Goal: Task Accomplishment & Management: Manage account settings

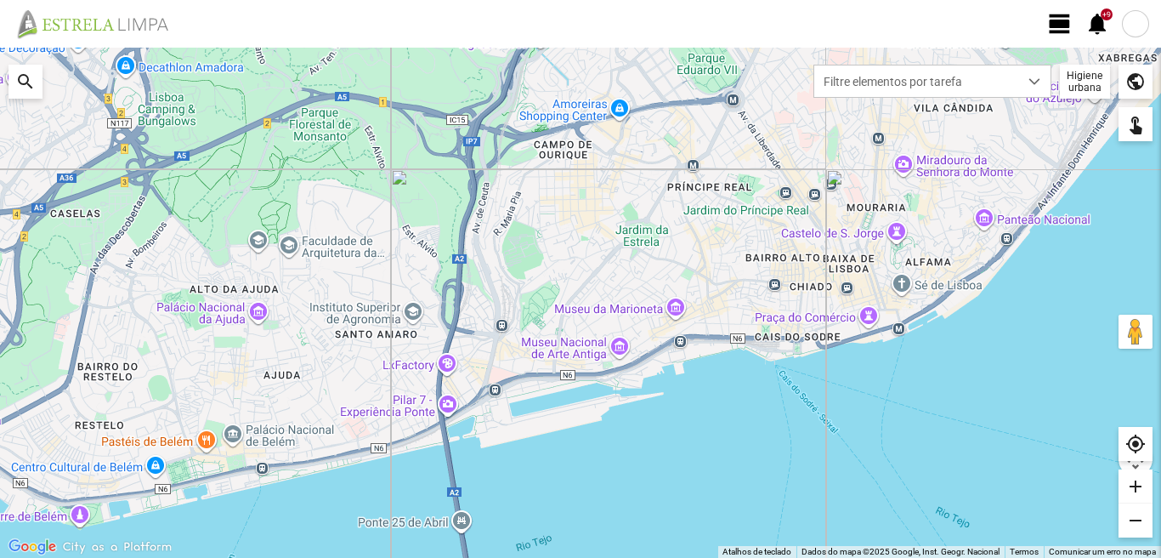
click at [1055, 23] on span "view_day" at bounding box center [1060, 24] width 26 height 26
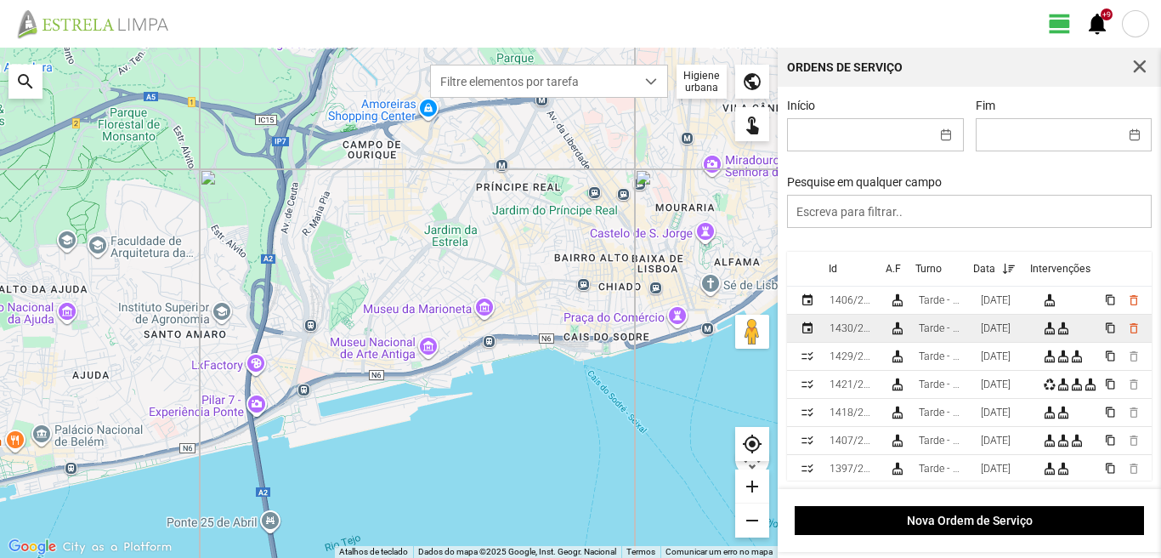
click at [1011, 334] on div "[DATE]" at bounding box center [996, 328] width 30 height 12
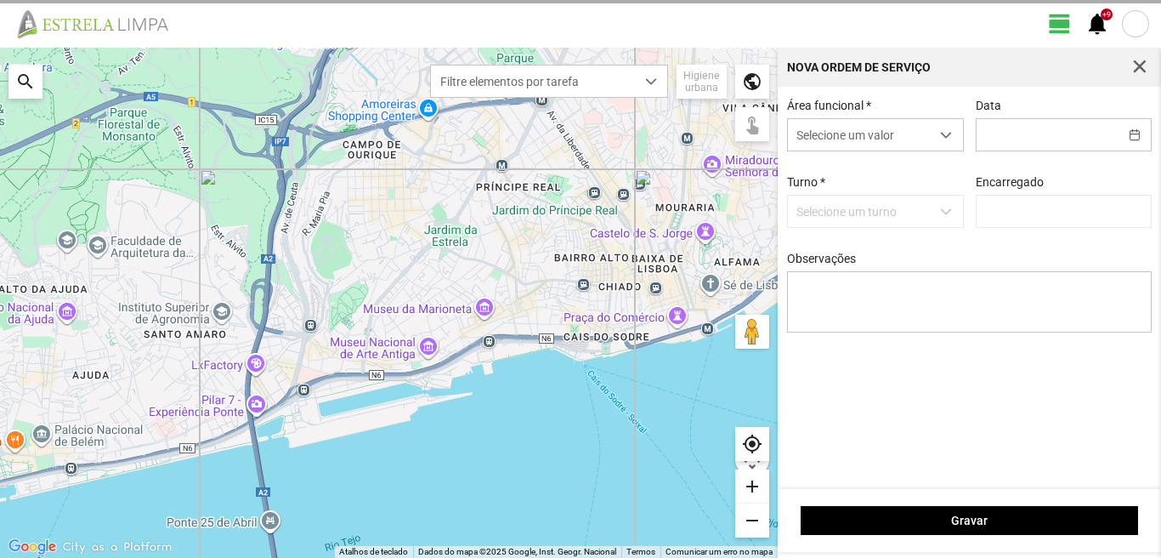
type input "[DATE]"
type input "[PERSON_NAME]"
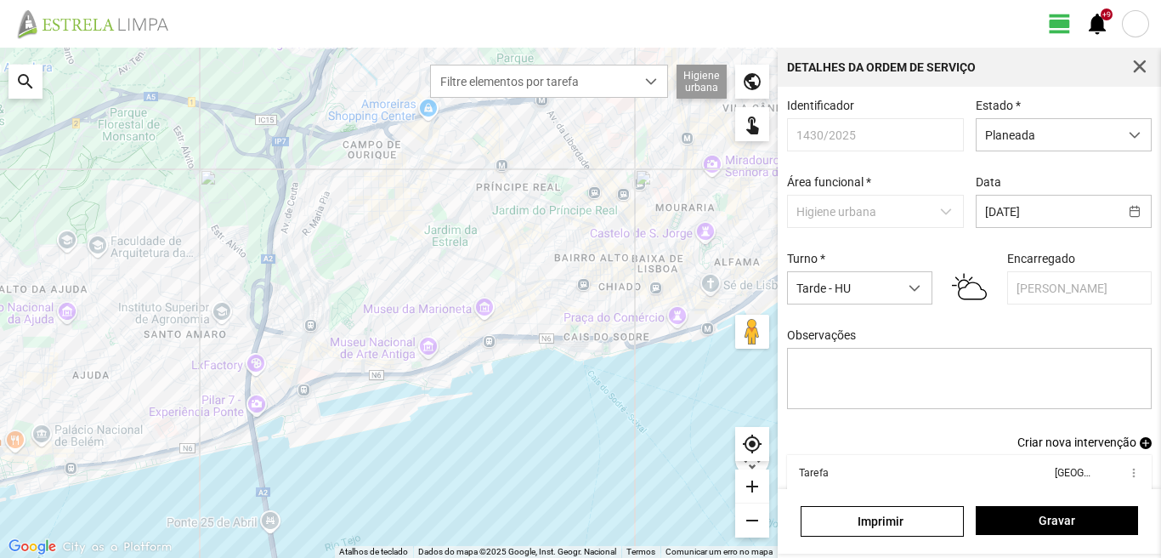
scroll to position [93, 0]
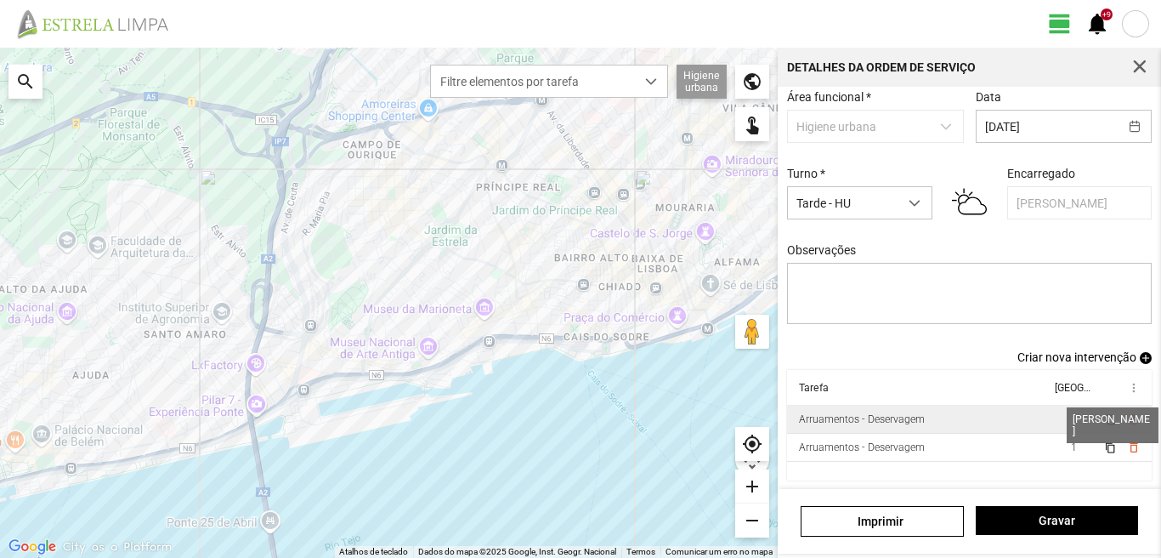
click at [1071, 420] on span "1" at bounding box center [1074, 419] width 6 height 12
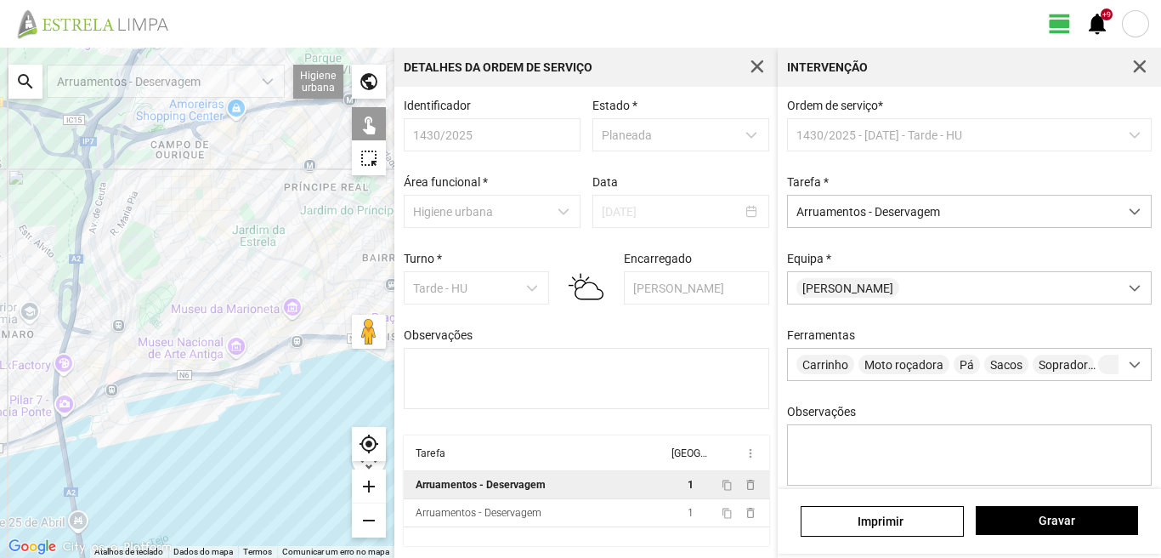
scroll to position [150, 0]
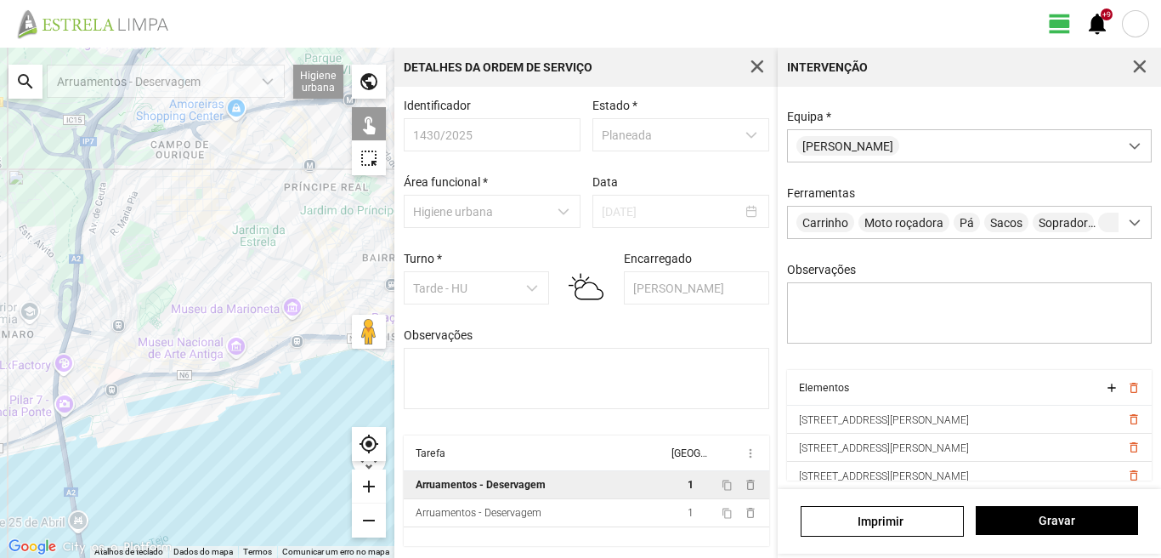
click at [21, 83] on div "search" at bounding box center [26, 82] width 34 height 34
click at [69, 79] on input "text" at bounding box center [170, 82] width 255 height 34
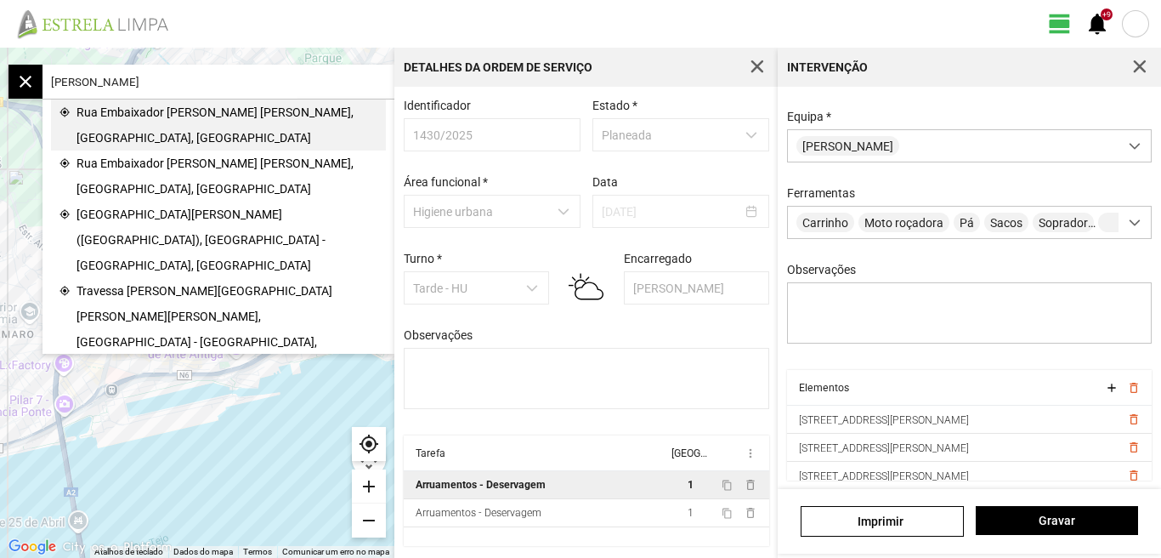
click at [109, 120] on span "Rua Embaixador [PERSON_NAME] [PERSON_NAME], [GEOGRAPHIC_DATA], [GEOGRAPHIC_DATA]" at bounding box center [227, 124] width 301 height 51
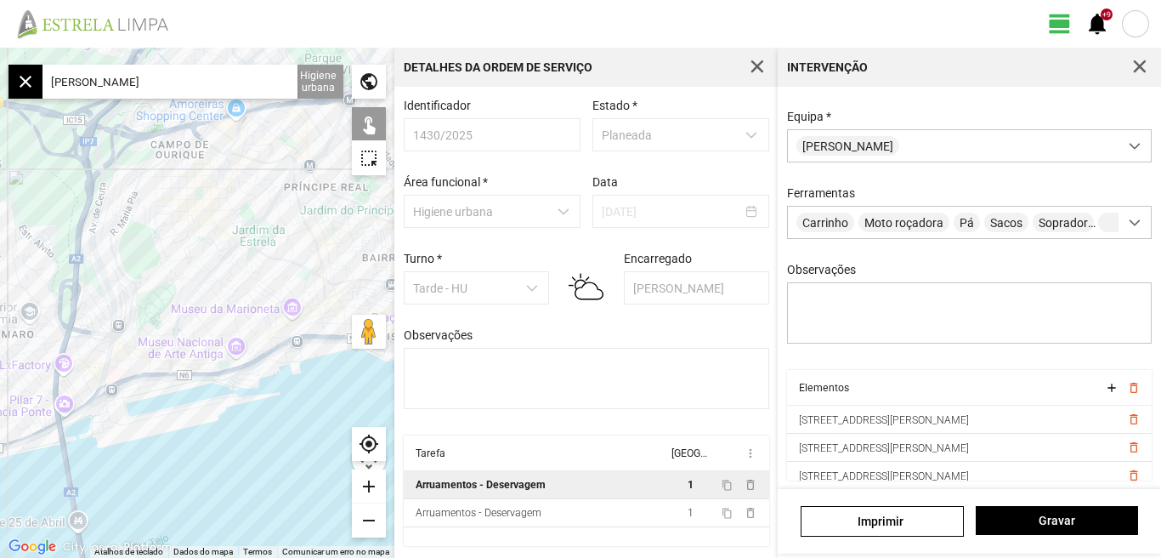
type input "R. Emb. [PERSON_NAME] [PERSON_NAME], 1350 [GEOGRAPHIC_DATA], [GEOGRAPHIC_DATA]"
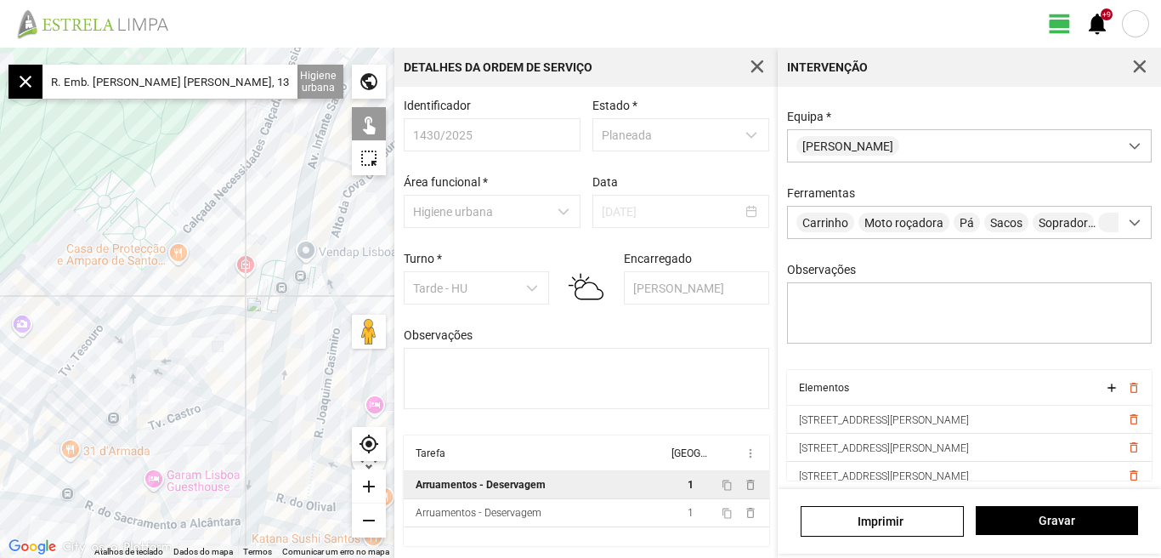
click at [366, 491] on div "add" at bounding box center [369, 486] width 34 height 34
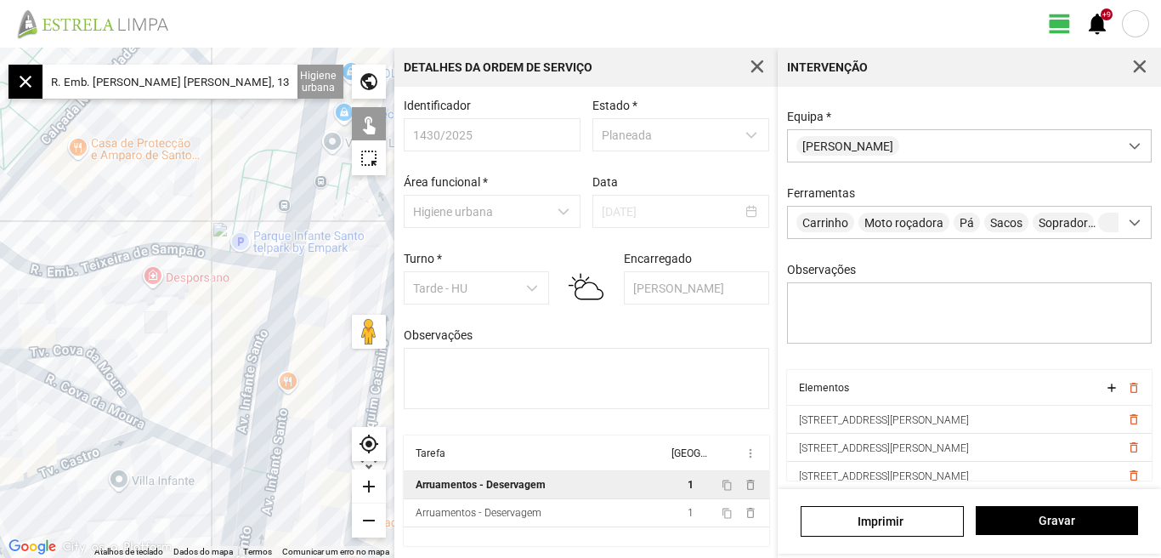
drag, startPoint x: 262, startPoint y: 406, endPoint x: 146, endPoint y: 291, distance: 162.9
click at [146, 300] on div at bounding box center [197, 303] width 394 height 510
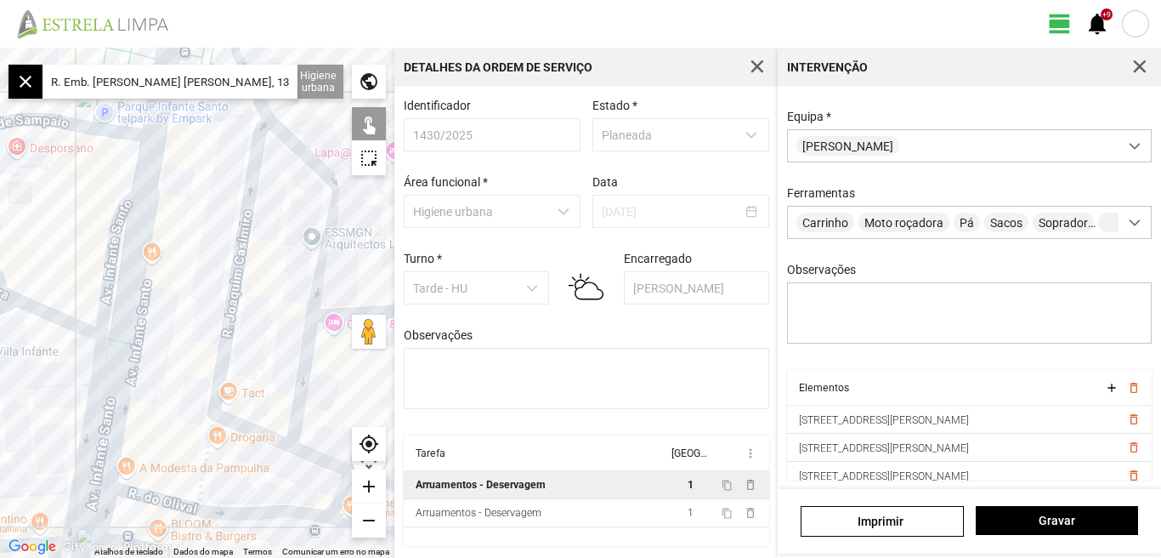
click at [367, 485] on div "add" at bounding box center [369, 486] width 34 height 34
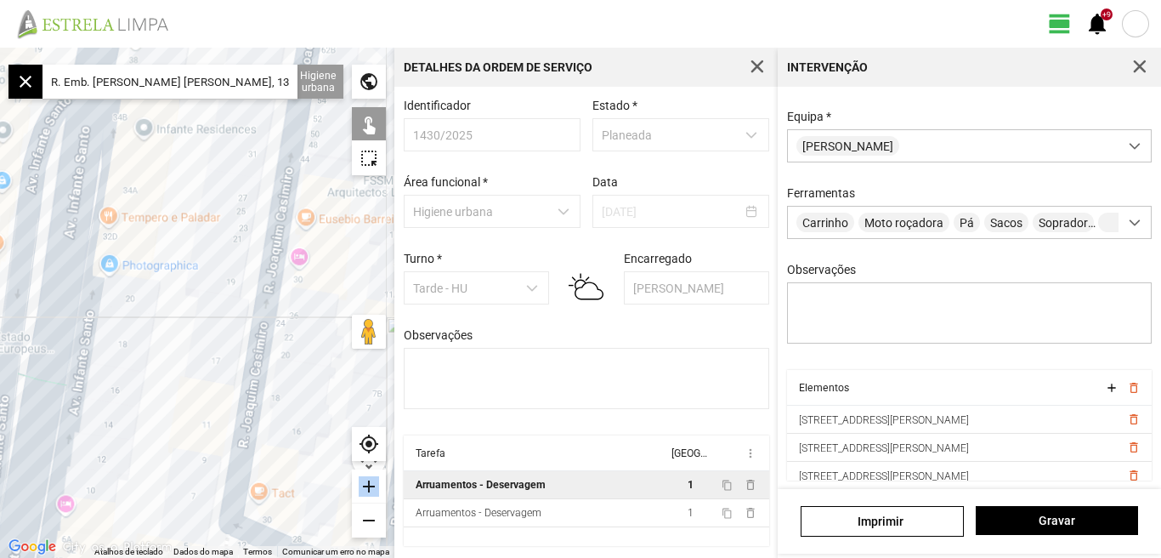
click at [368, 484] on div "add" at bounding box center [369, 486] width 34 height 34
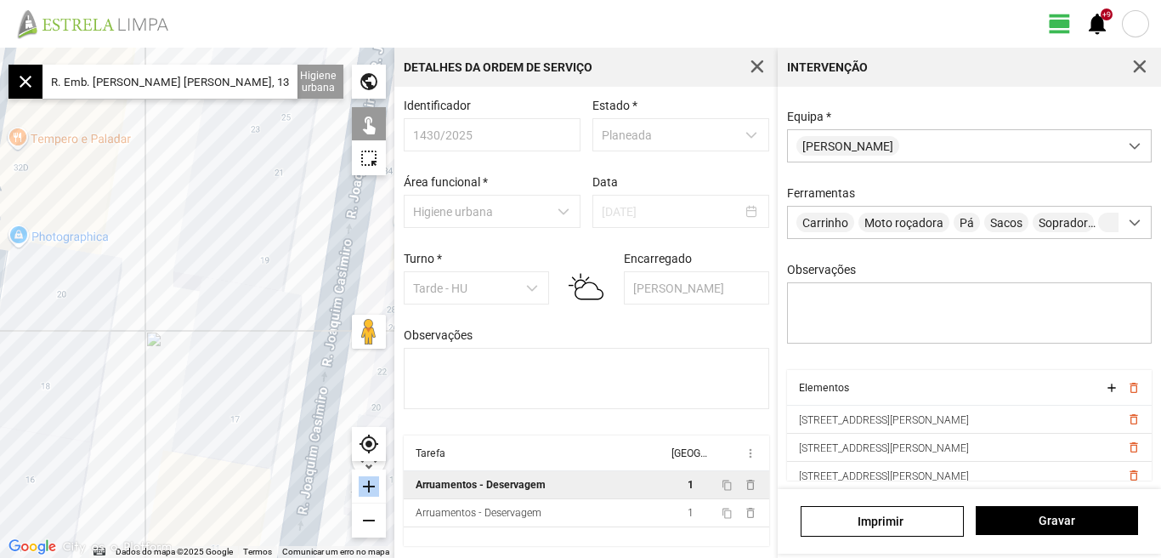
drag, startPoint x: 99, startPoint y: 385, endPoint x: 282, endPoint y: 327, distance: 192.5
click at [281, 329] on div at bounding box center [197, 303] width 394 height 510
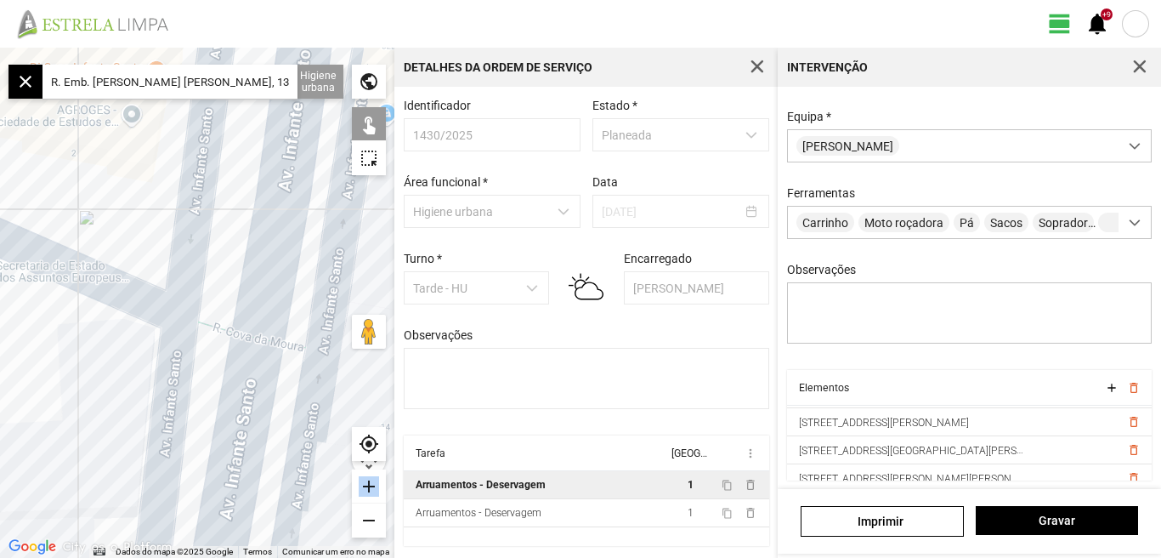
scroll to position [94, 0]
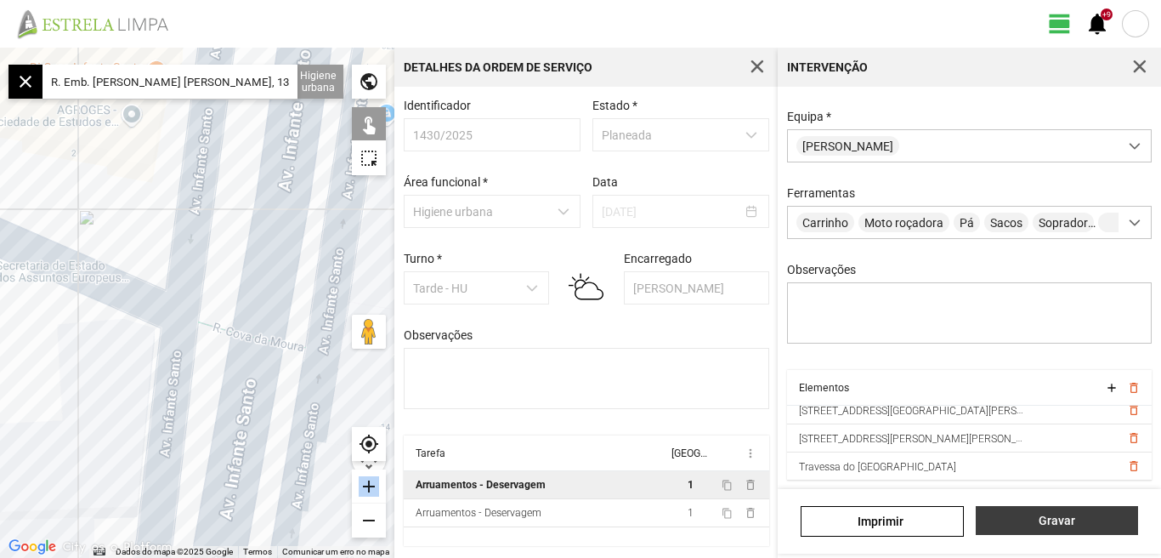
click at [1037, 528] on button "Gravar" at bounding box center [1057, 520] width 162 height 29
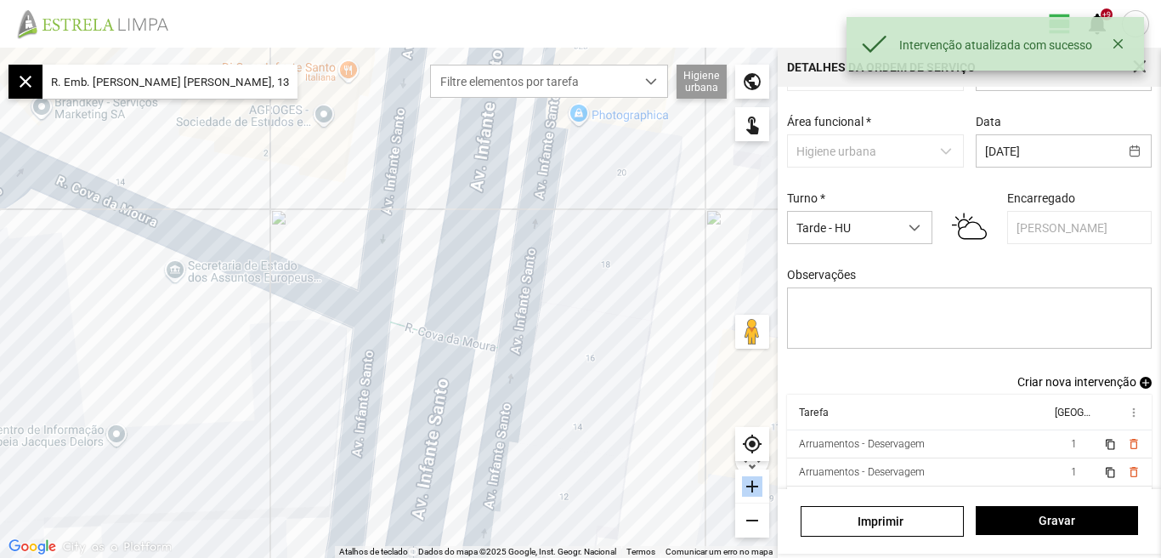
scroll to position [93, 0]
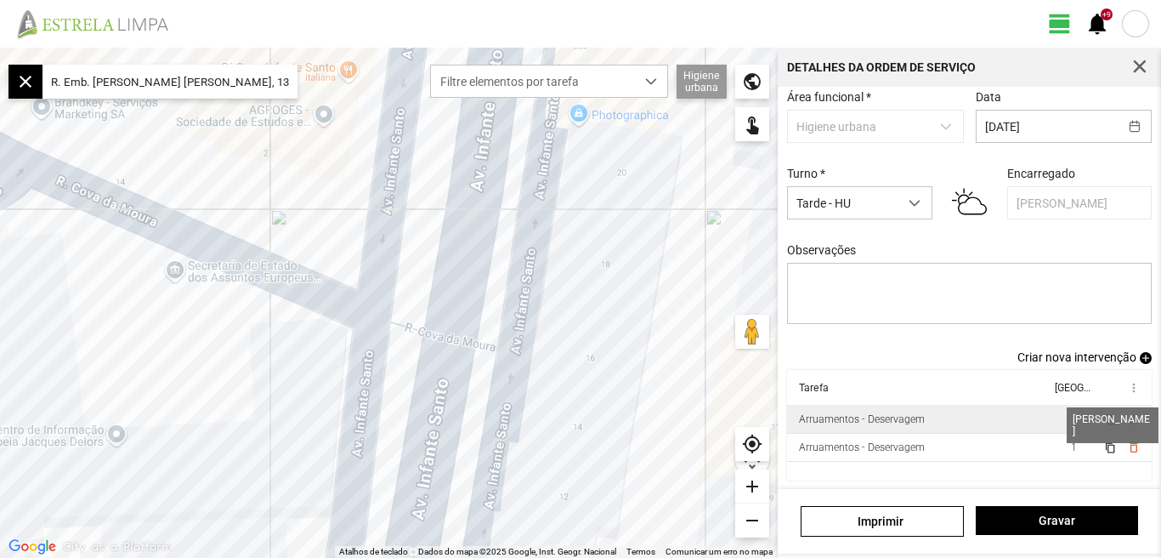
click at [1071, 419] on span "1" at bounding box center [1074, 419] width 6 height 12
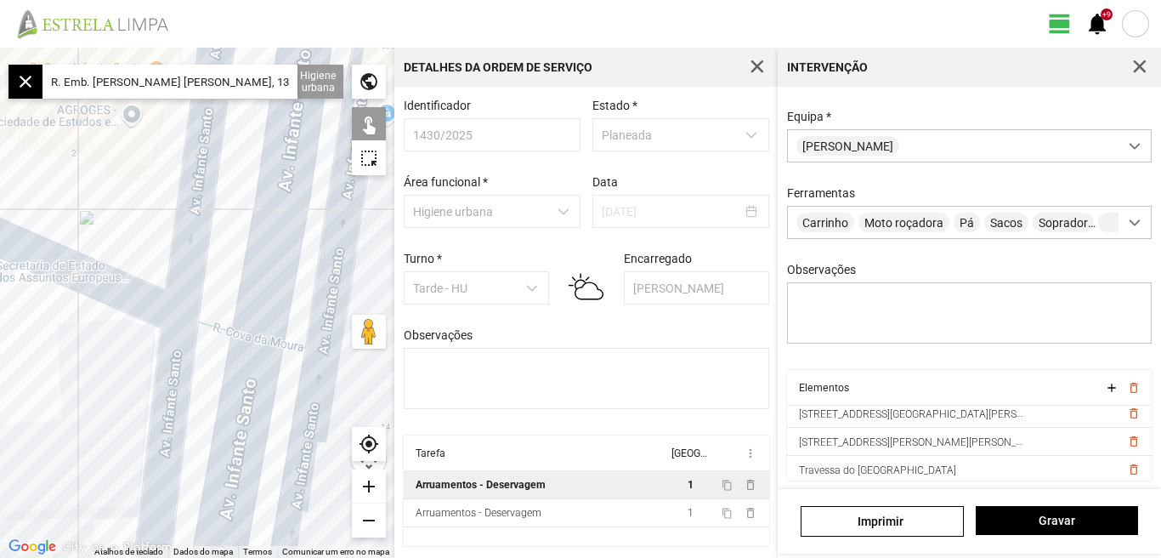
scroll to position [94, 0]
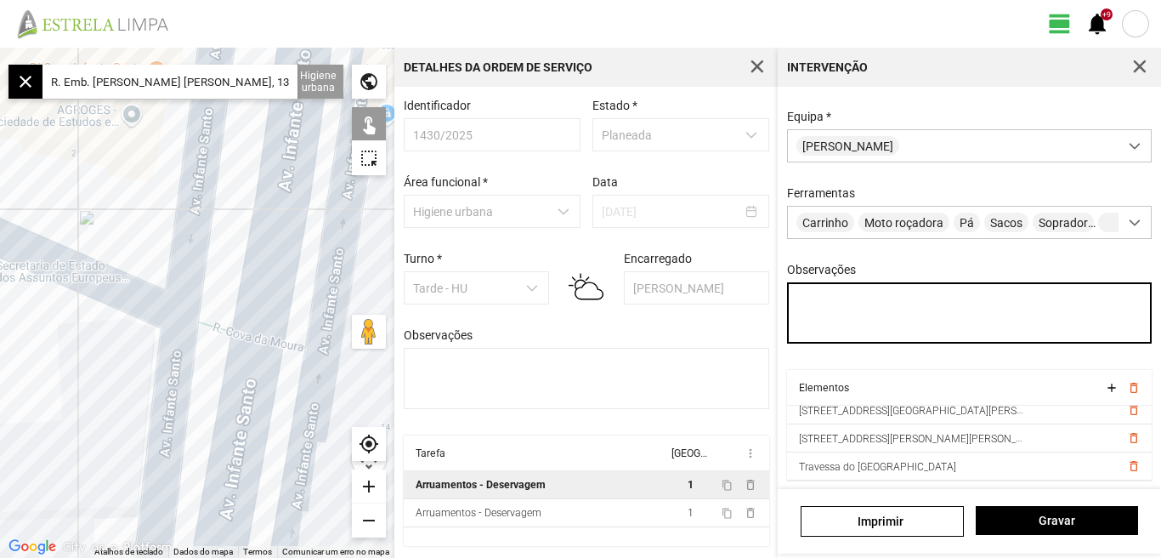
click at [802, 306] on textarea "Observações" at bounding box center [970, 312] width 366 height 61
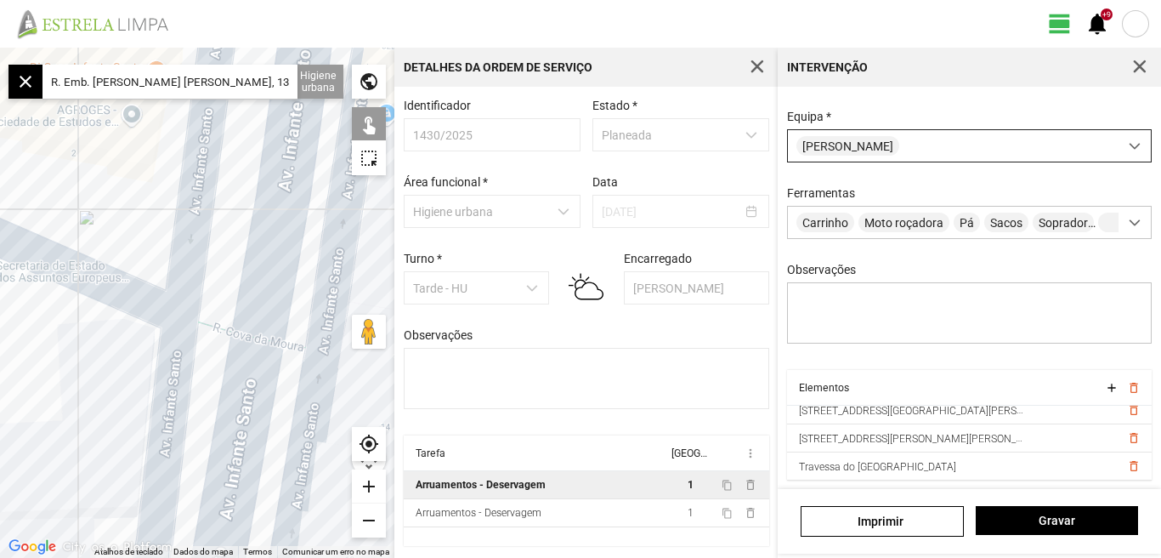
click at [1129, 140] on span at bounding box center [1135, 146] width 12 height 12
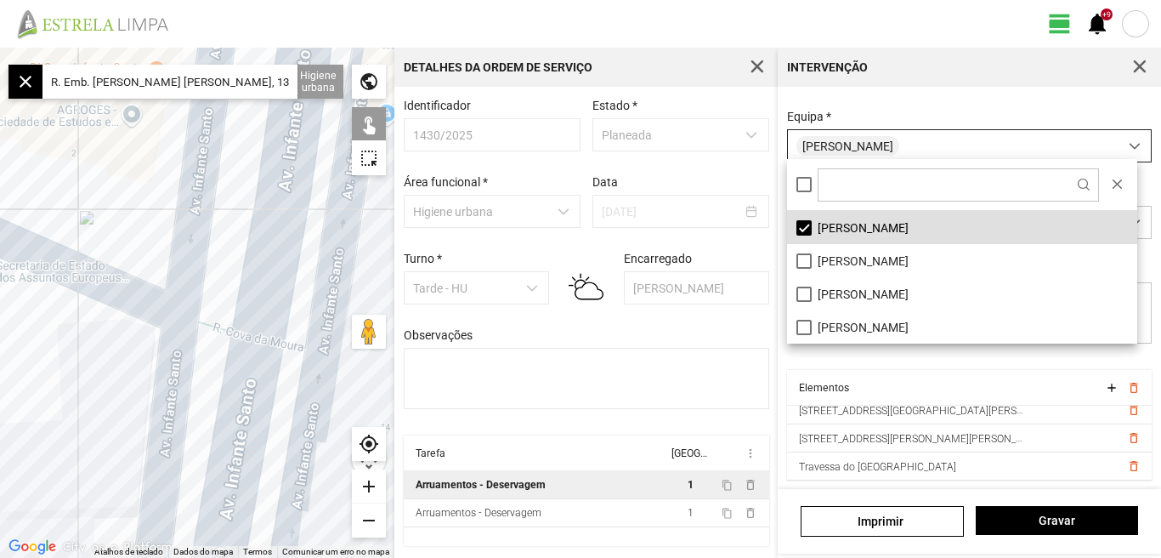
scroll to position [9, 76]
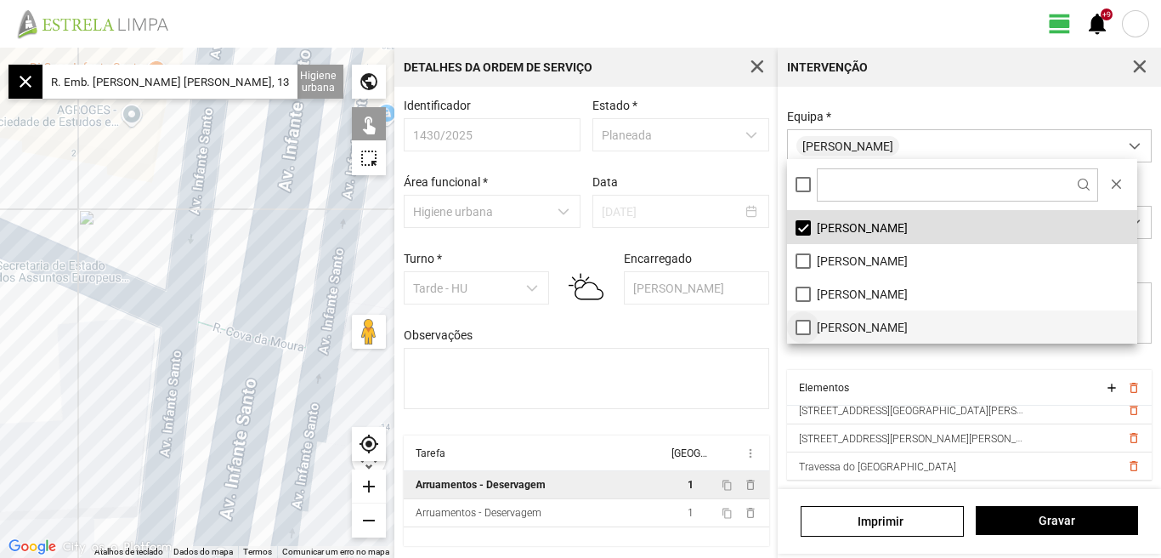
click at [802, 325] on li "[PERSON_NAME]" at bounding box center [962, 326] width 350 height 33
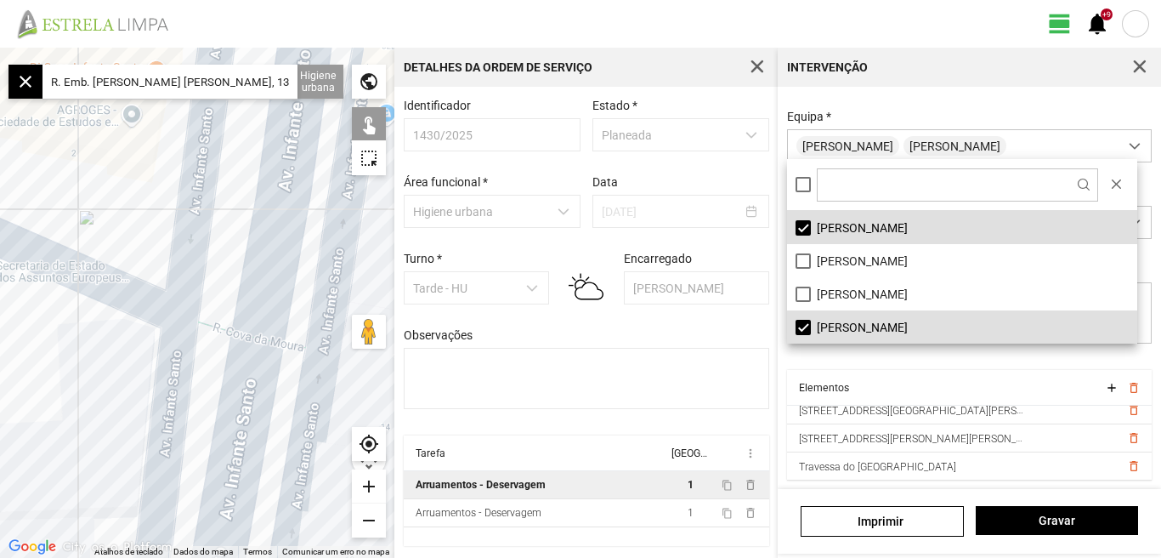
click at [591, 411] on div "Observações" at bounding box center [586, 369] width 377 height 83
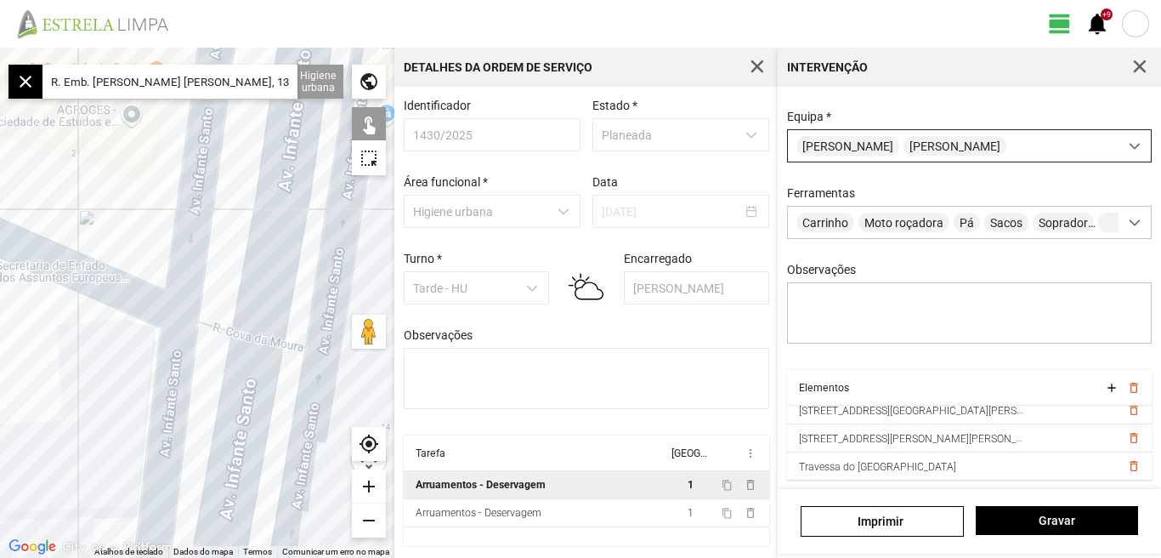
click at [1129, 140] on span at bounding box center [1135, 146] width 12 height 12
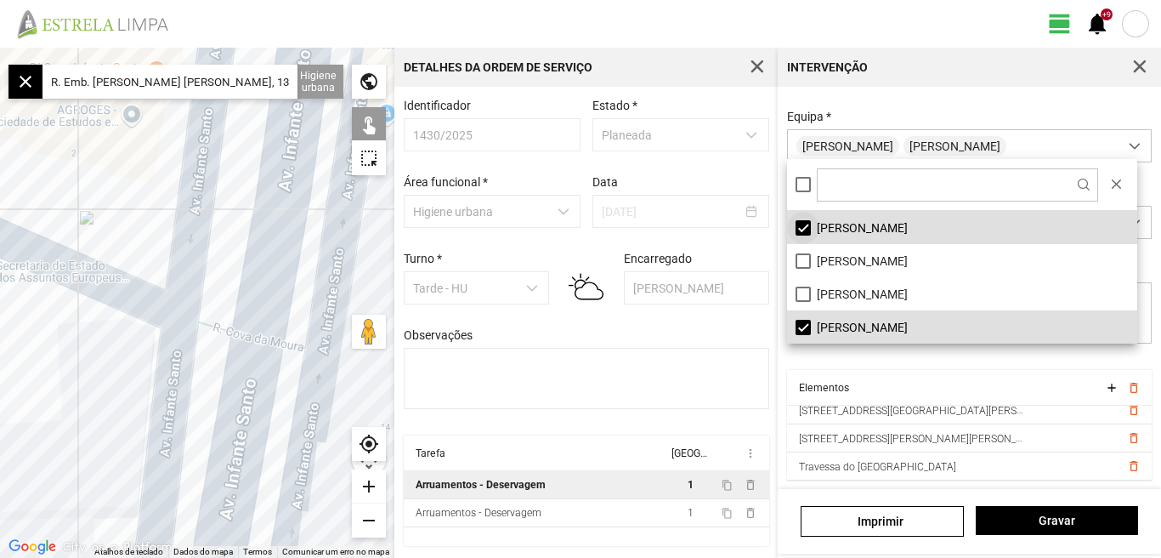
click at [803, 229] on li "[PERSON_NAME]" at bounding box center [962, 227] width 350 height 33
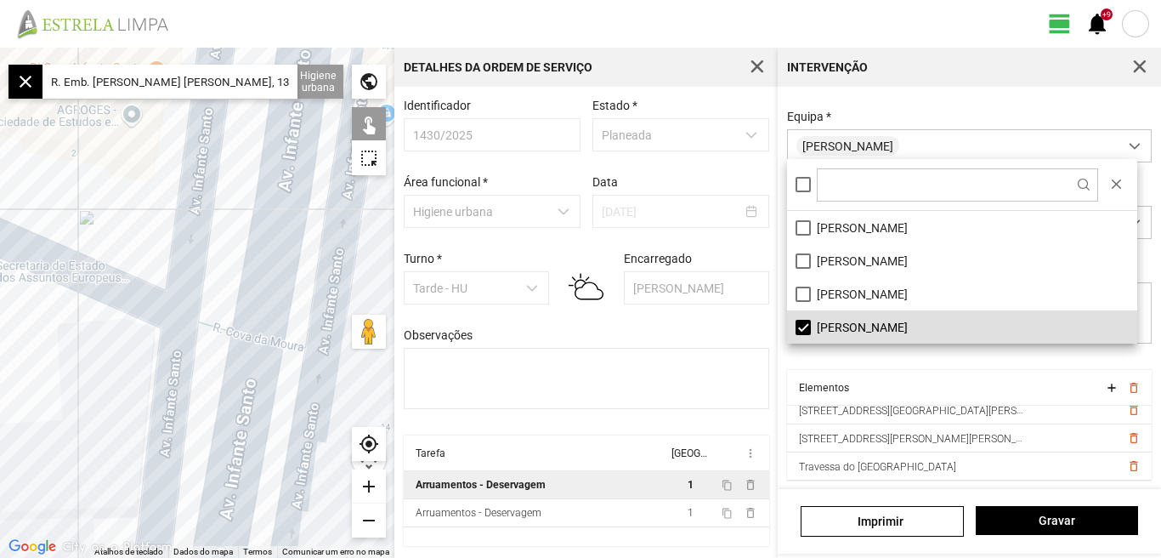
click at [695, 348] on div "Observações" at bounding box center [586, 369] width 377 height 83
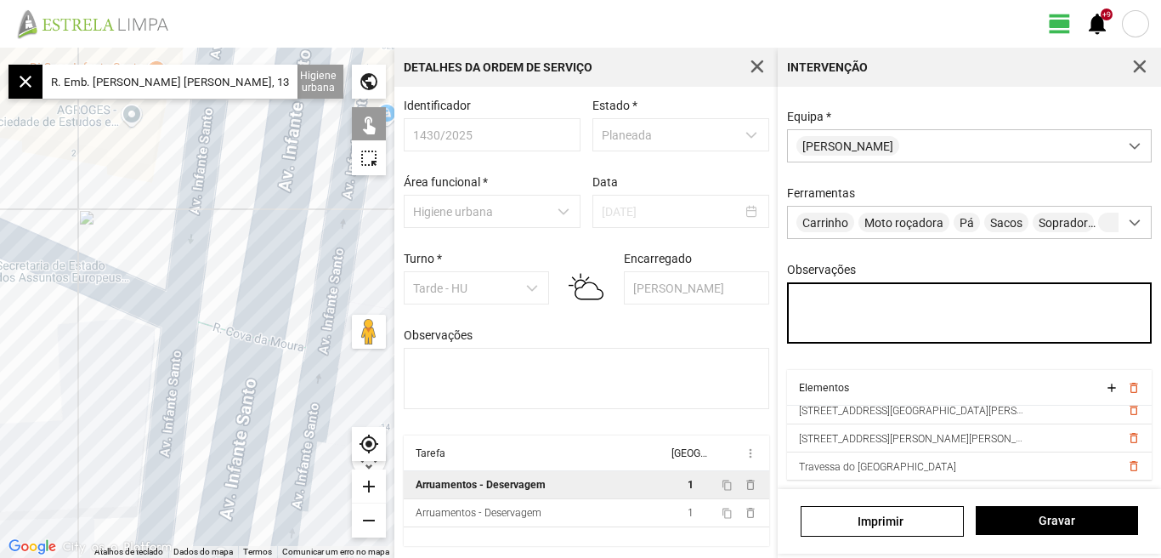
click at [817, 304] on textarea "Observações" at bounding box center [970, 312] width 366 height 61
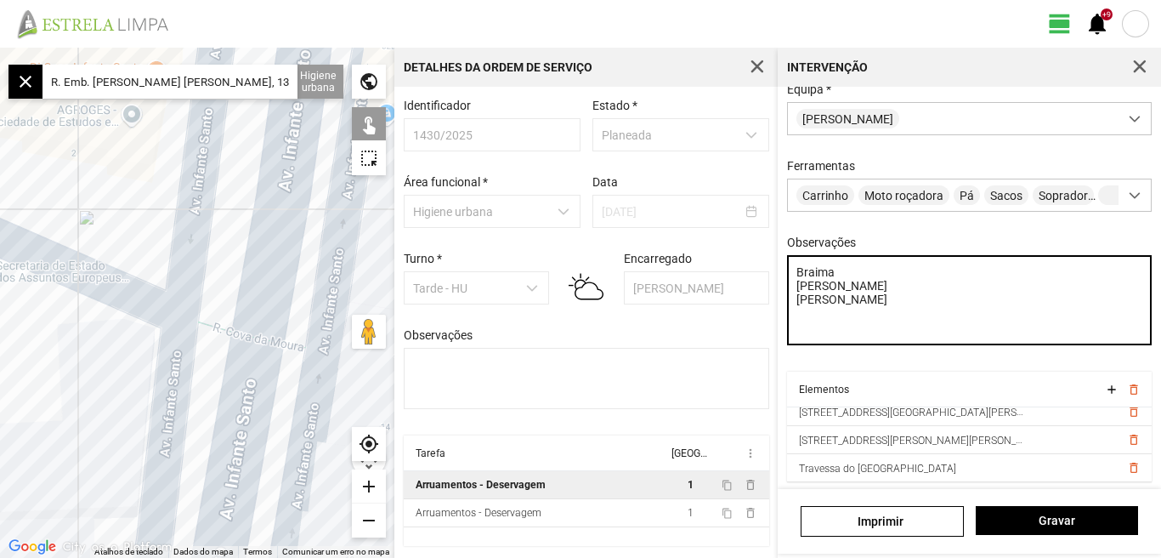
scroll to position [179, 0]
type textarea "Braima [PERSON_NAME] [PERSON_NAME]"
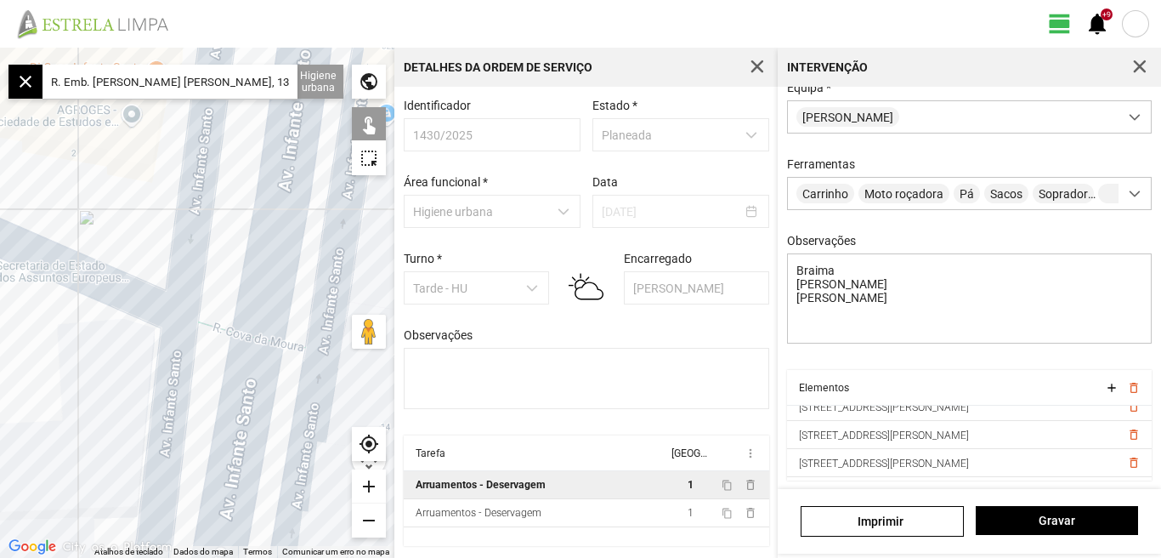
scroll to position [0, 0]
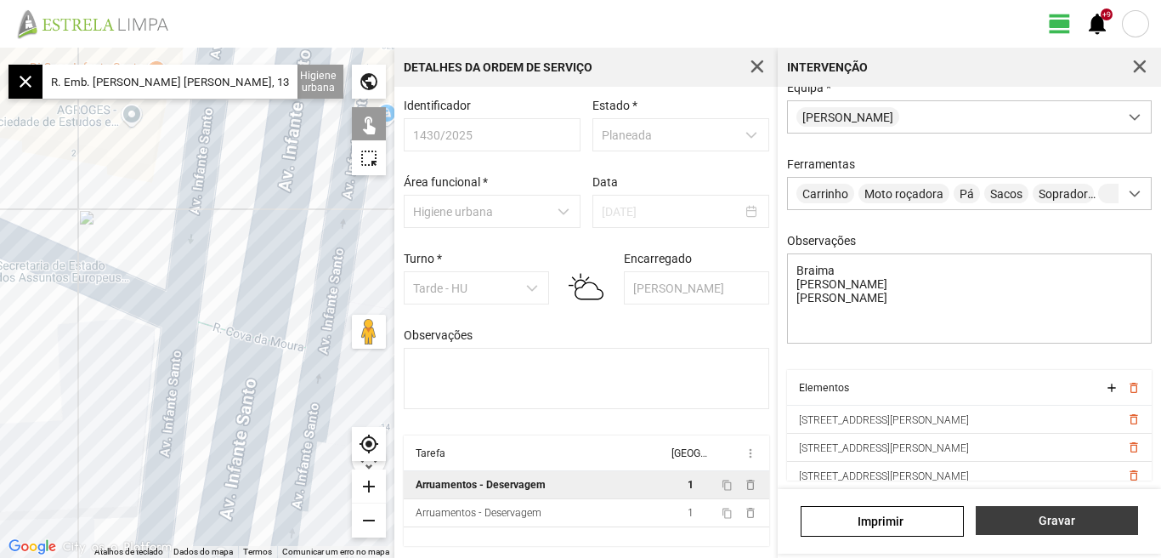
click at [1050, 526] on span "Gravar" at bounding box center [1057, 521] width 145 height 14
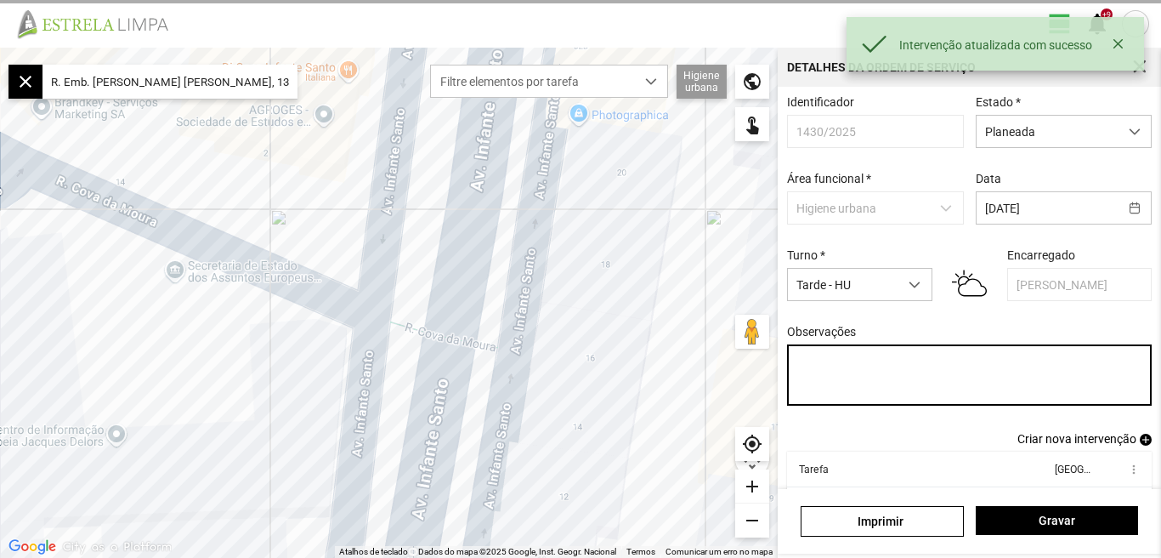
click at [831, 377] on textarea "Observações" at bounding box center [970, 374] width 366 height 61
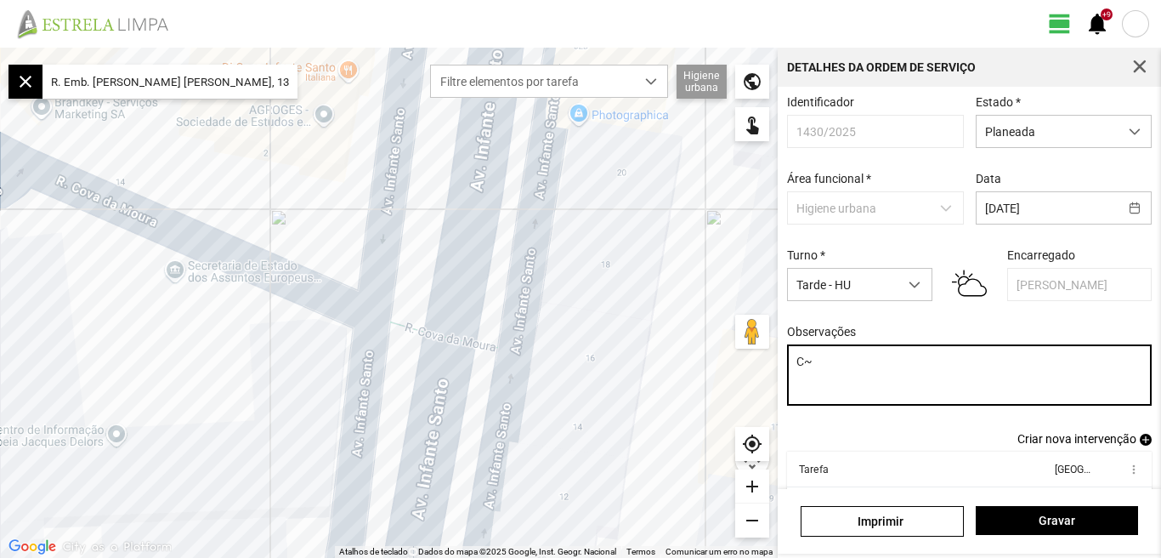
type textarea "C"
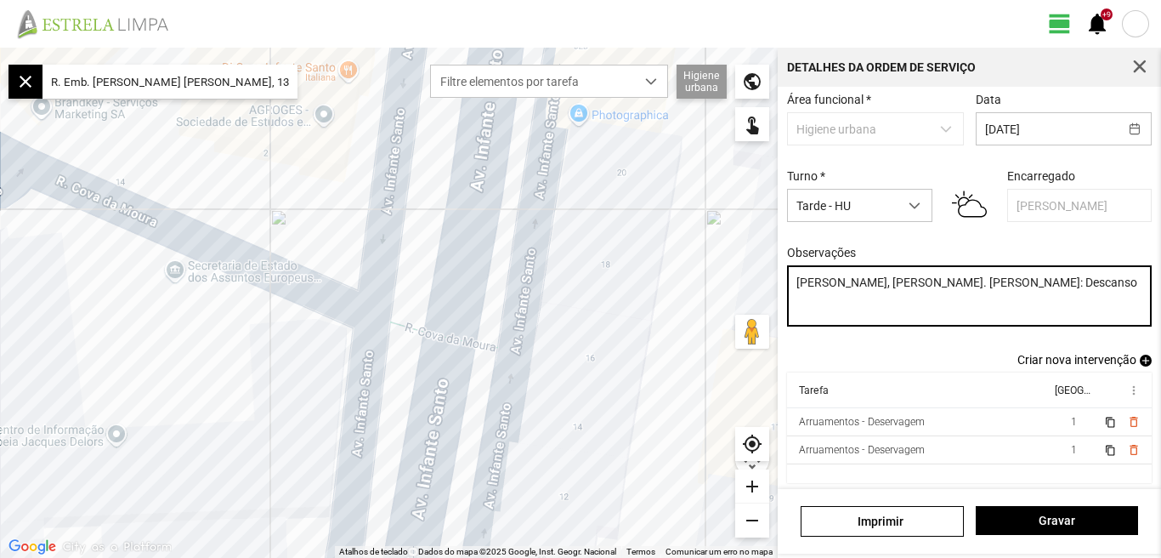
scroll to position [93, 0]
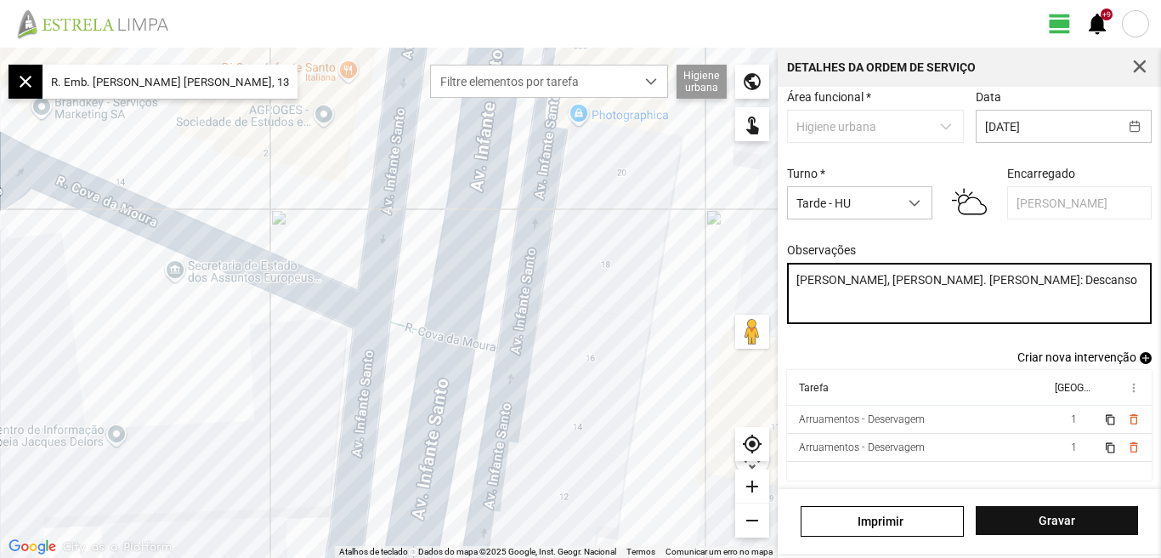
type textarea "[PERSON_NAME], [PERSON_NAME]. [PERSON_NAME]: Descanso"
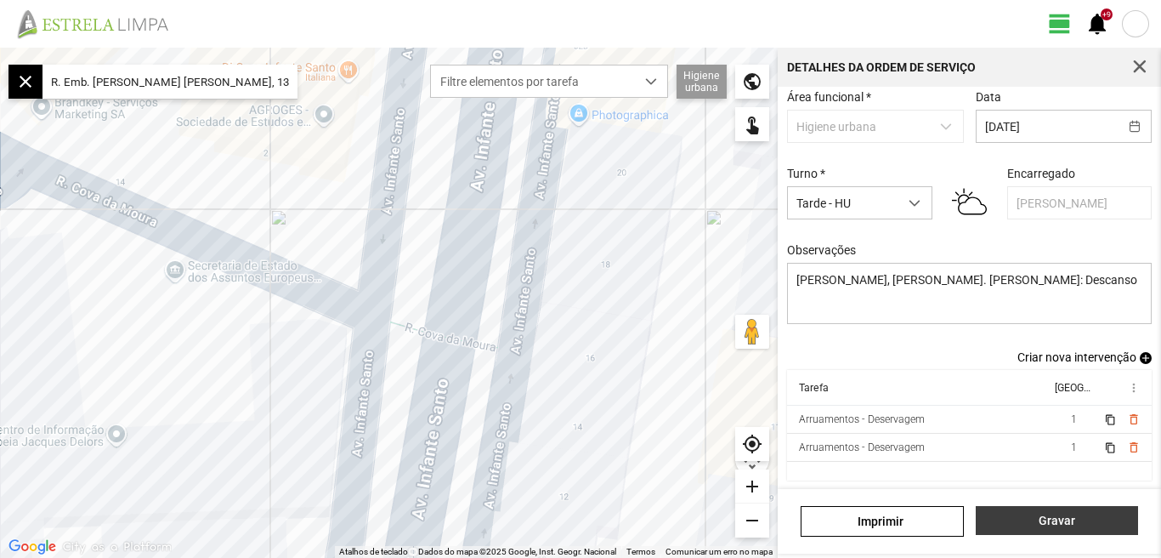
click at [1059, 528] on button "Gravar" at bounding box center [1057, 520] width 162 height 29
